Goal: Communication & Community: Answer question/provide support

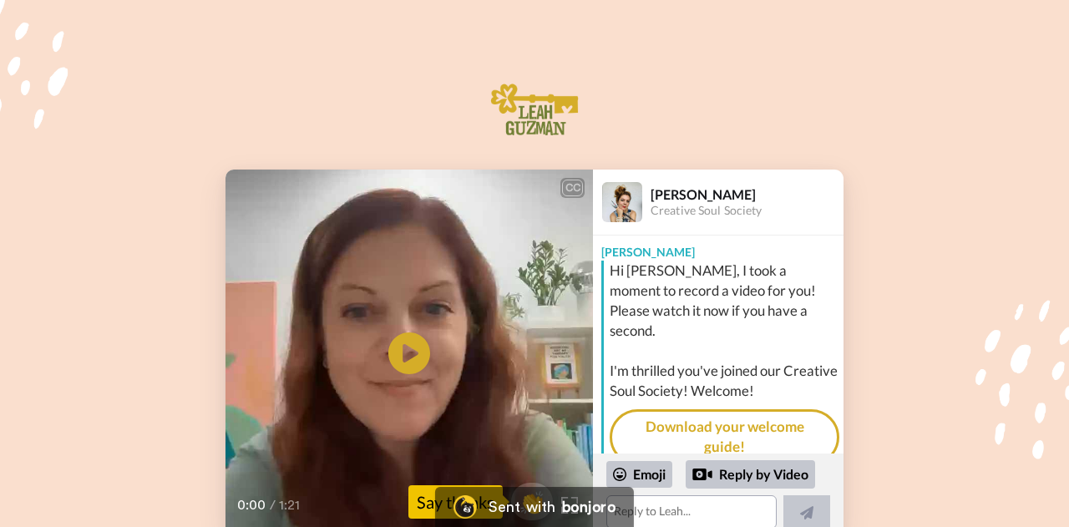
click at [423, 516] on div "Say thanks" at bounding box center [455, 501] width 94 height 33
click at [423, 506] on div "Say thanks" at bounding box center [455, 501] width 94 height 33
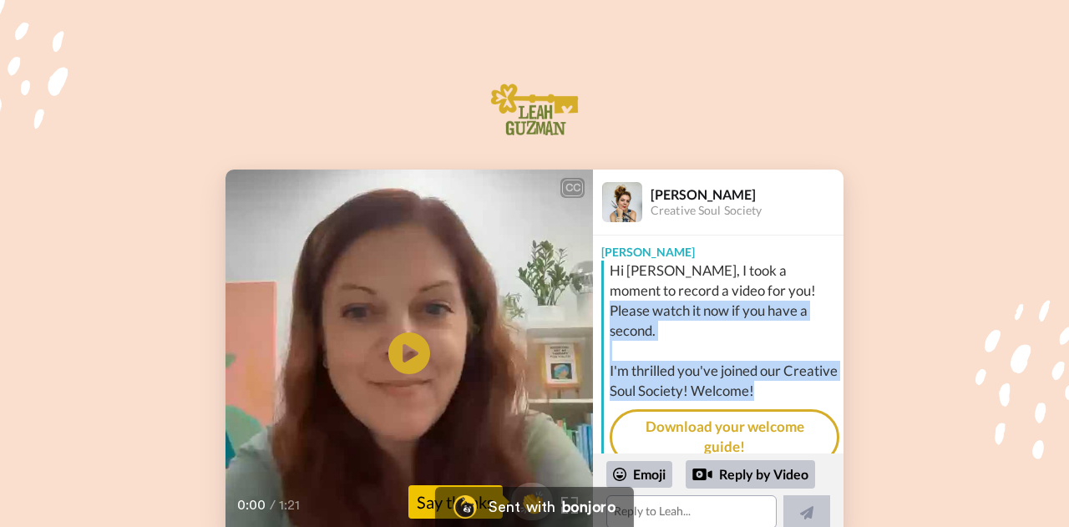
drag, startPoint x: 847, startPoint y: 285, endPoint x: 809, endPoint y: 370, distance: 93.1
click at [809, 370] on div "CC Play/Pause 0:00 / 1:21 👏 Say thanks [PERSON_NAME] Creative Soul Society [PER…" at bounding box center [534, 354] width 1069 height 368
click at [894, 322] on div "CC Play/Pause 0:00 / 1:21 👏 Say thanks [PERSON_NAME] Creative Soul Society [PER…" at bounding box center [534, 354] width 1069 height 368
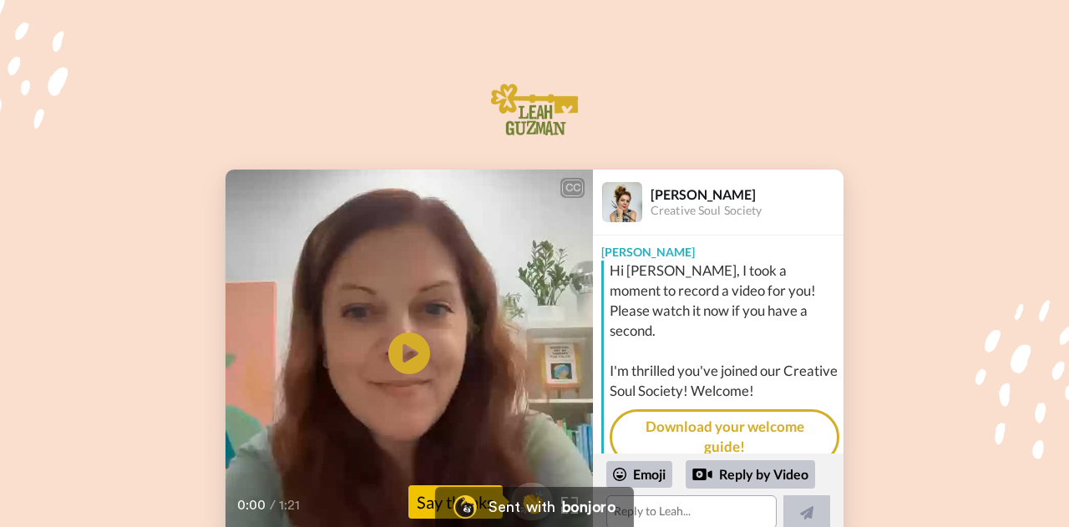
click at [419, 501] on div "Say thanks" at bounding box center [455, 501] width 94 height 33
click at [845, 328] on div "CC Play/Pause 0:00 / 1:21 👏 Say thanks [PERSON_NAME] Creative Soul Society [PER…" at bounding box center [534, 354] width 1069 height 368
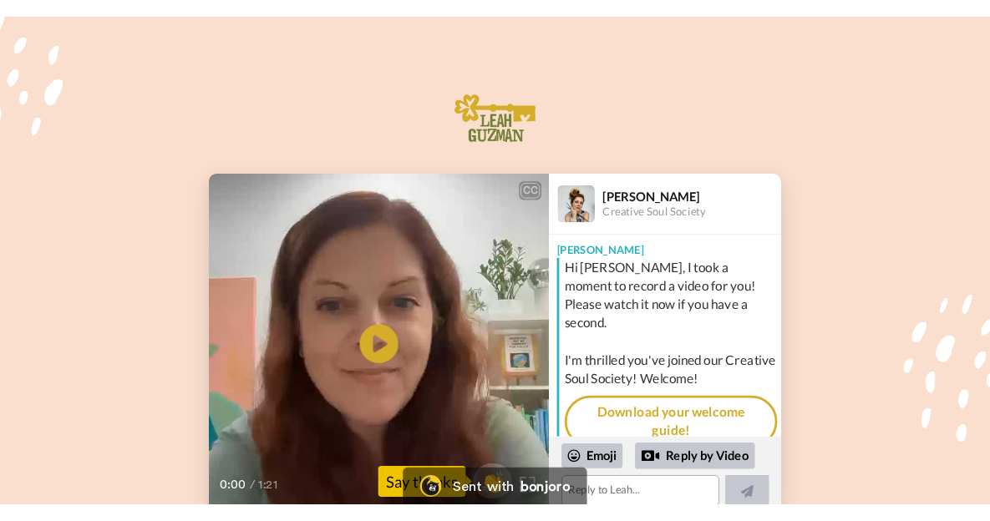
scroll to position [68, 0]
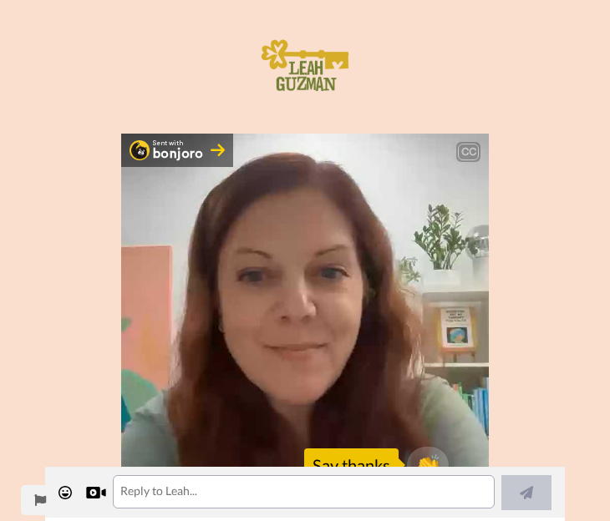
click at [328, 162] on div "Sent with bonjoro CC" at bounding box center [305, 150] width 368 height 33
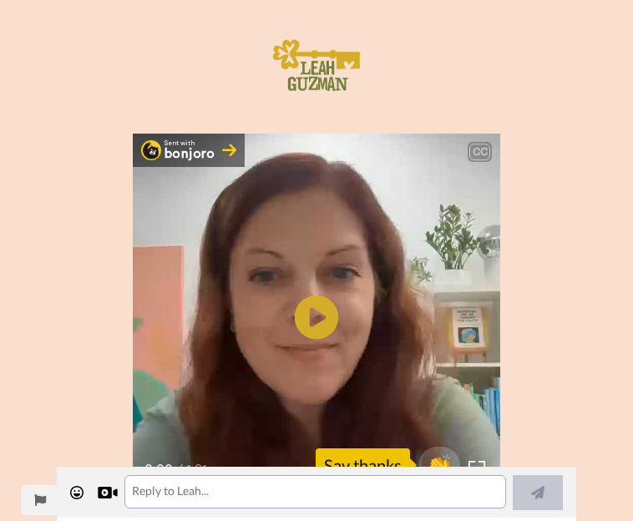
click at [318, 321] on icon "Play/Pause" at bounding box center [317, 317] width 44 height 79
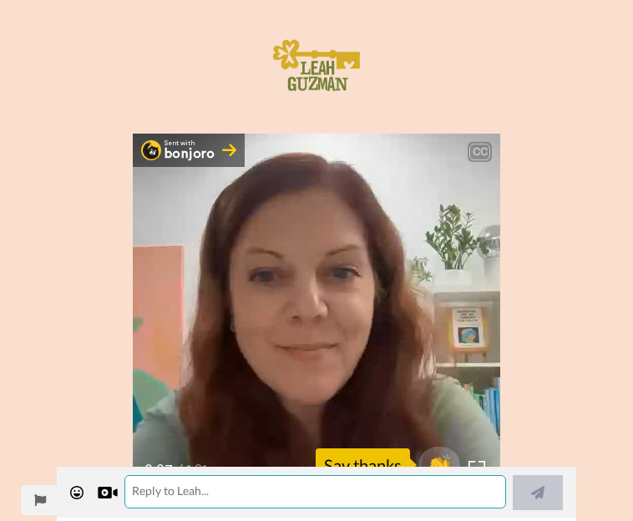
click at [240, 491] on textarea at bounding box center [315, 491] width 382 height 33
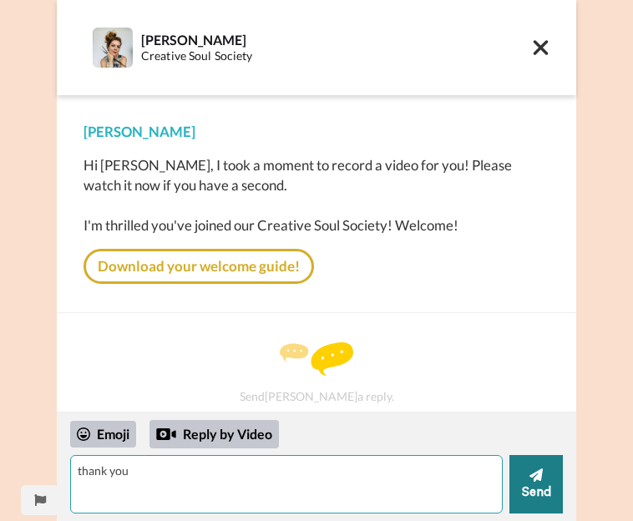
type textarea "thank you"
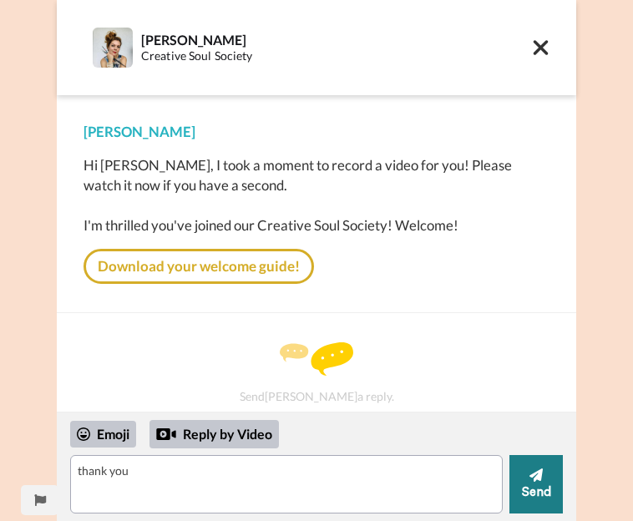
click at [527, 468] on button "Send" at bounding box center [536, 484] width 53 height 58
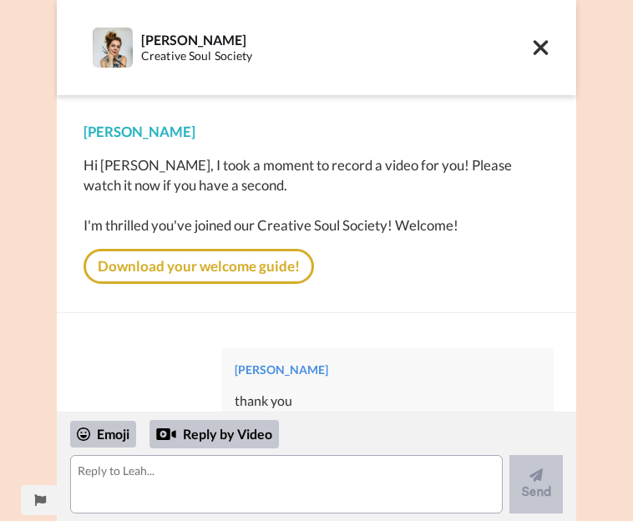
click at [484, 336] on div "[PERSON_NAME] thank you" at bounding box center [316, 391] width 474 height 110
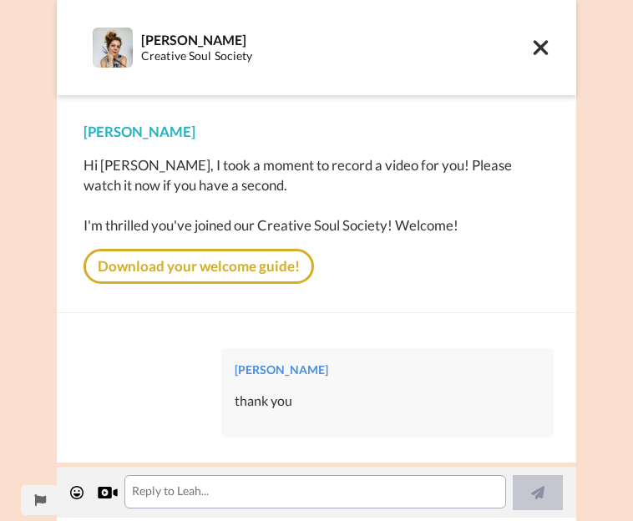
click at [535, 44] on icon at bounding box center [541, 47] width 15 height 15
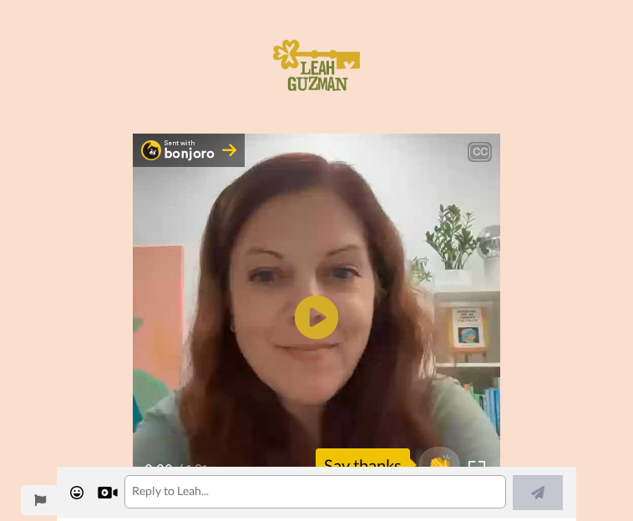
click at [322, 305] on icon at bounding box center [317, 318] width 44 height 44
